Goal: Task Accomplishment & Management: Complete application form

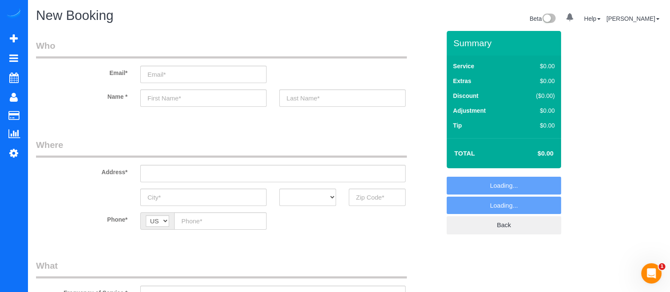
select select "object:6407"
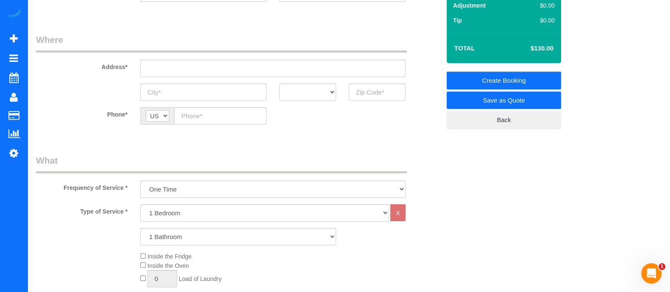
scroll to position [135, 0]
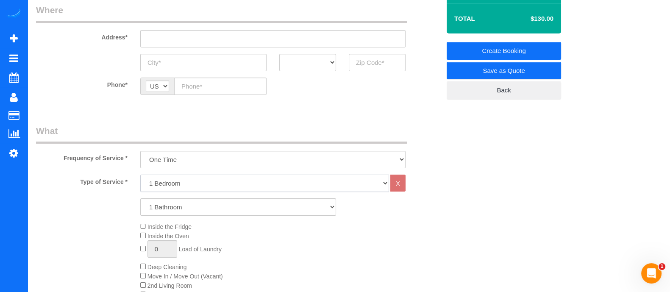
click at [359, 185] on select "1 Bedroom 2 Bedrooms 3 Bedrooms 4 Bedrooms 5 Bedrooms 6 Bedrooms" at bounding box center [264, 183] width 249 height 17
select select "4"
click at [140, 175] on select "1 Bedroom 2 Bedrooms 3 Bedrooms 4 Bedrooms 5 Bedrooms 6 Bedrooms" at bounding box center [264, 183] width 249 height 17
click at [277, 208] on select "1 Bathroom 2 Bathrooms 3 Bathrooms 4 Bathrooms 5 Bathrooms 6 Bathrooms" at bounding box center [238, 206] width 196 height 17
select select "3"
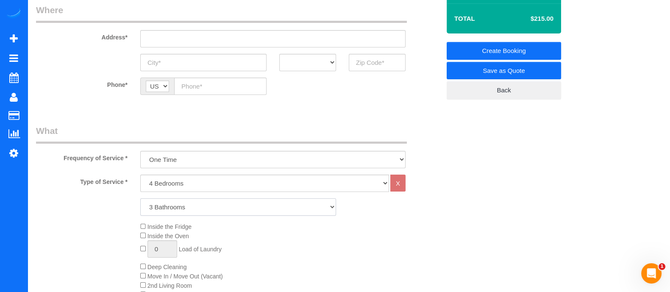
click at [140, 198] on select "1 Bathroom 2 Bathrooms 3 Bathrooms 4 Bathrooms 5 Bathrooms 6 Bathrooms" at bounding box center [238, 206] width 196 height 17
click at [142, 280] on span "Move In / Move Out (Vacant)" at bounding box center [181, 276] width 83 height 7
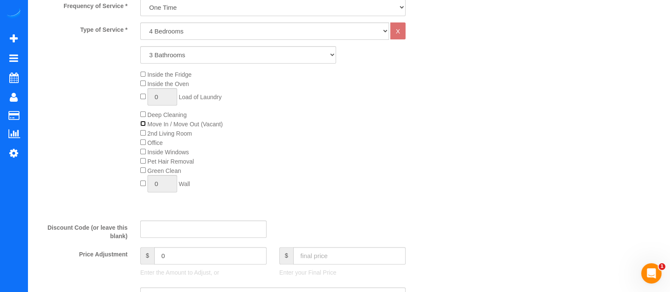
scroll to position [348, 0]
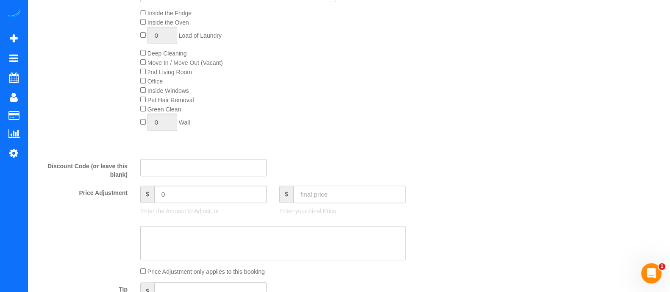
click at [320, 196] on input "text" at bounding box center [349, 194] width 112 height 17
type input "500"
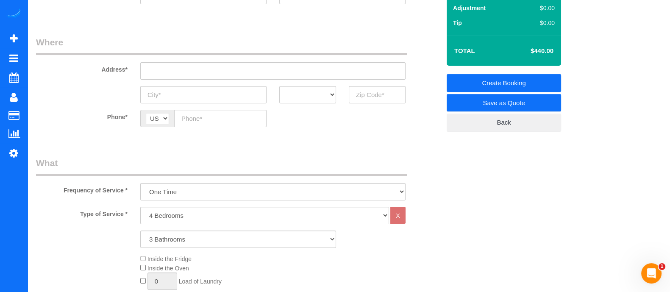
scroll to position [0, 0]
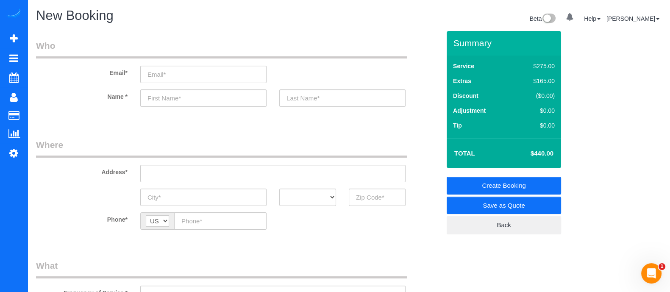
type input "60"
paste input "[PERSON_NAME]"
click at [210, 92] on input "[PERSON_NAME]" at bounding box center [203, 97] width 126 height 17
click at [195, 97] on input "[PERSON_NAME]" at bounding box center [203, 97] width 126 height 17
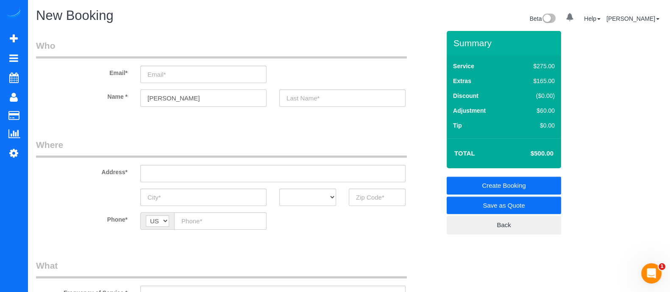
drag, startPoint x: 195, startPoint y: 97, endPoint x: 189, endPoint y: 97, distance: 5.5
click at [189, 97] on input "[PERSON_NAME]" at bounding box center [203, 97] width 126 height 17
drag, startPoint x: 188, startPoint y: 97, endPoint x: 170, endPoint y: 95, distance: 17.9
click at [170, 95] on input "[PERSON_NAME]" at bounding box center [203, 97] width 126 height 17
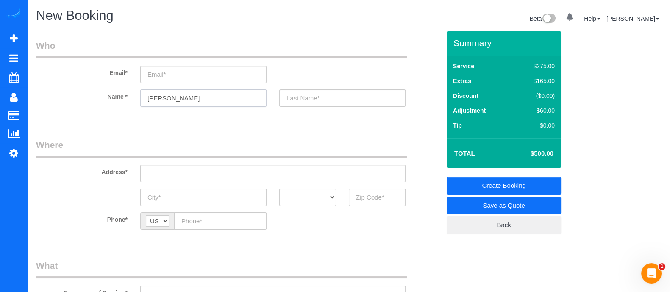
type input "[PERSON_NAME]"
paste input "Held"
click at [292, 99] on input "Held" at bounding box center [342, 97] width 126 height 17
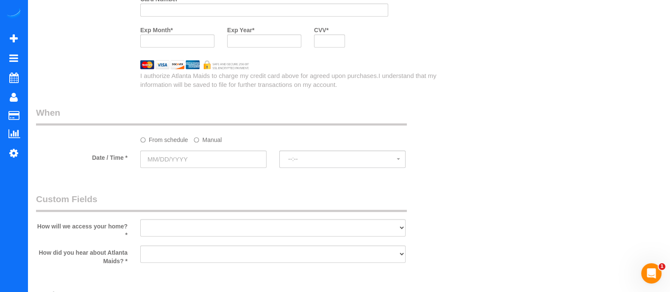
scroll to position [740, 0]
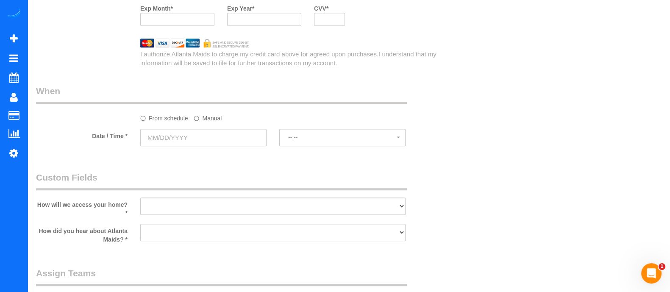
type input "Held"
click at [237, 141] on input "text" at bounding box center [203, 137] width 126 height 17
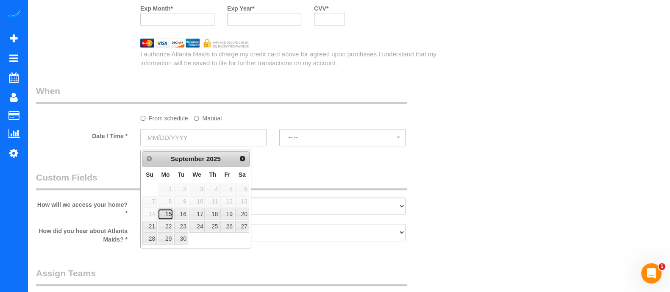
click at [166, 209] on link "15" at bounding box center [166, 214] width 16 height 11
type input "[DATE]"
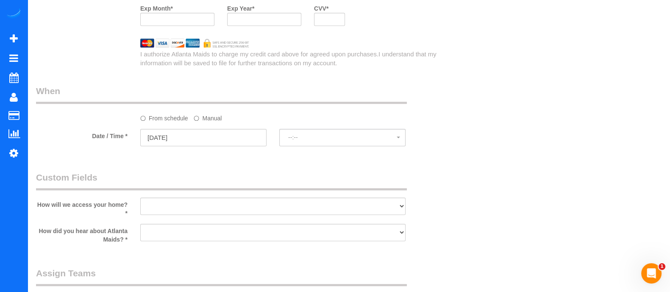
select select "spot16"
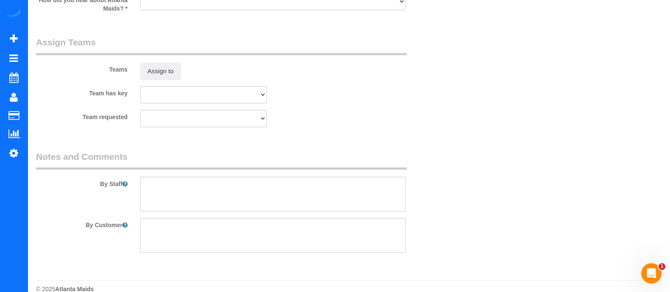
scroll to position [958, 0]
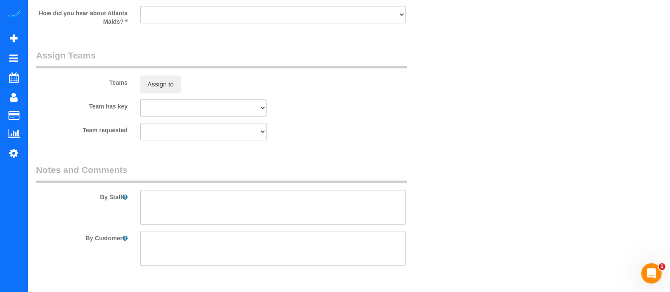
click at [270, 254] on textarea at bounding box center [272, 248] width 265 height 35
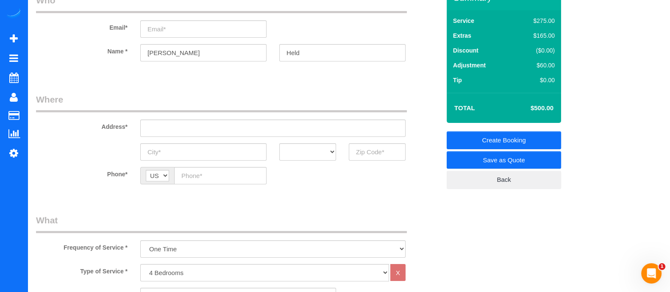
scroll to position [42, 0]
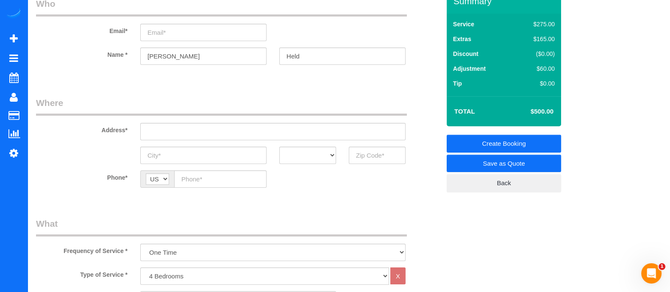
type textarea "Move-out clean, Include of vacuuming of the basement and 2 ovens"
paste input "[STREET_ADDRESS][PERSON_NAME]"
click at [199, 133] on input "[STREET_ADDRESS][PERSON_NAME]" at bounding box center [272, 131] width 265 height 17
click at [211, 132] on input "[STREET_ADDRESS][PERSON_NAME]" at bounding box center [272, 131] width 265 height 17
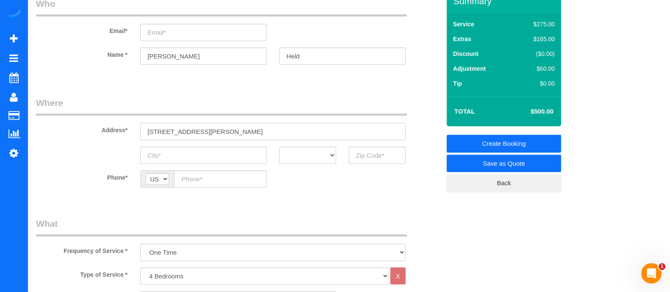
type input "[STREET_ADDRESS][PERSON_NAME]"
paste input "[GEOGRAPHIC_DATA]"
click at [205, 149] on input "[GEOGRAPHIC_DATA]" at bounding box center [203, 155] width 126 height 17
type input "[GEOGRAPHIC_DATA]"
click at [312, 156] on select "AK AL AR AZ CA CO CT DC DE [GEOGRAPHIC_DATA] [GEOGRAPHIC_DATA] HI IA ID IL IN K…" at bounding box center [307, 155] width 57 height 17
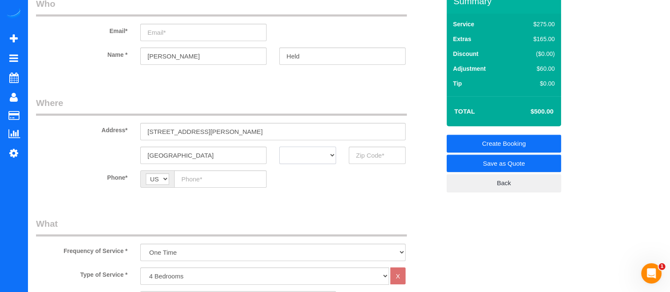
select select "GA"
click at [279, 147] on select "AK AL AR AZ CA CO CT DC DE [GEOGRAPHIC_DATA] [GEOGRAPHIC_DATA] HI IA ID IL IN K…" at bounding box center [307, 155] width 57 height 17
click at [370, 160] on input "text" at bounding box center [377, 155] width 57 height 17
type input "30328"
paste input "[PHONE_NUMBER]"
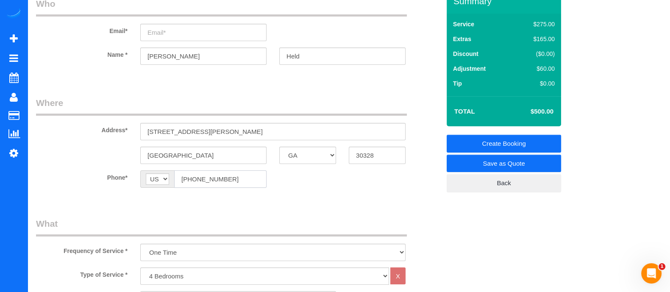
click at [198, 183] on input "[PHONE_NUMBER]" at bounding box center [220, 178] width 92 height 17
type input "[PHONE_NUMBER]"
paste input "[EMAIL_ADDRESS][DOMAIN_NAME]"
click at [177, 29] on input "[EMAIL_ADDRESS][DOMAIN_NAME]" at bounding box center [203, 32] width 126 height 17
type input "[EMAIL_ADDRESS][DOMAIN_NAME]"
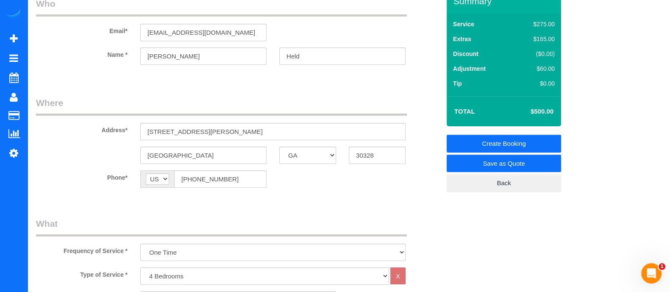
click at [520, 160] on link "Save as Quote" at bounding box center [504, 164] width 114 height 18
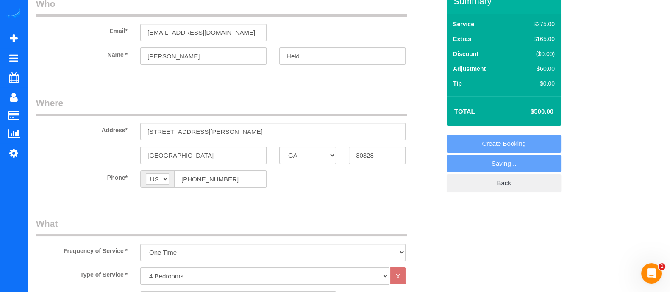
select select "spot33"
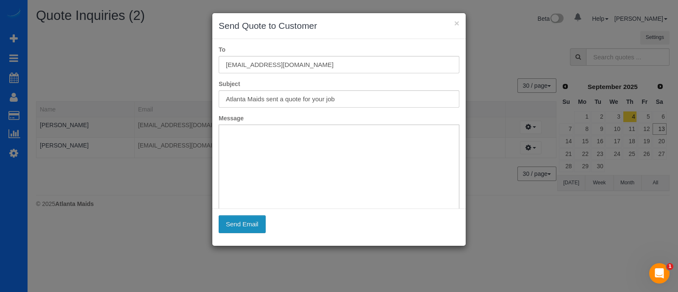
click at [246, 226] on button "Send Email" at bounding box center [242, 224] width 47 height 18
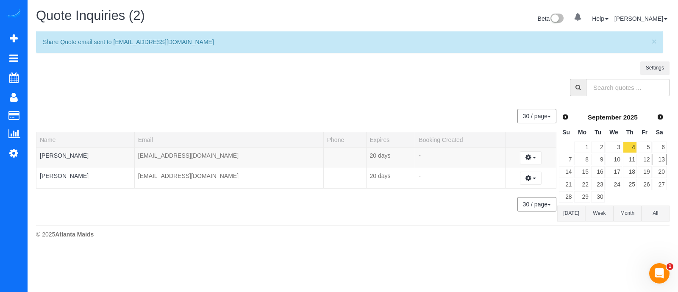
click at [246, 226] on div "× Send Quote to Customer To [EMAIL_ADDRESS][DOMAIN_NAME] Subject Atlanta Maids …" at bounding box center [339, 146] width 678 height 292
click at [635, 255] on body "0 Beta Your Notifications You have 0 alerts Add Booking Bookings Active Booking…" at bounding box center [339, 146] width 678 height 292
